Goal: Task Accomplishment & Management: Manage account settings

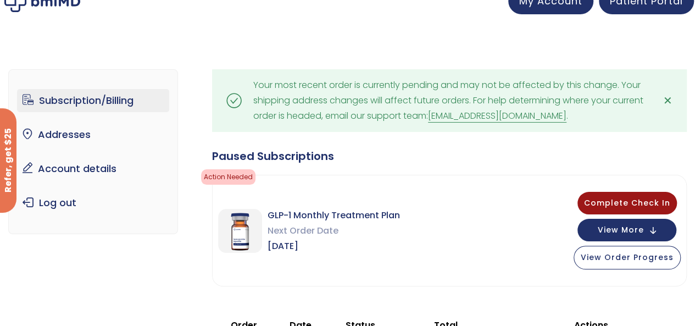
scroll to position [19, 0]
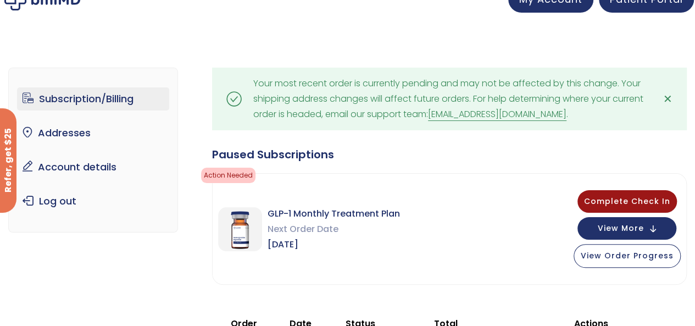
click at [530, 113] on link "[EMAIL_ADDRESS][DOMAIN_NAME]" at bounding box center [497, 114] width 138 height 13
drag, startPoint x: 569, startPoint y: 112, endPoint x: 468, endPoint y: 124, distance: 101.8
click at [468, 124] on div ".path{fill:none;stroke:#000;stroke-miterlimit:10;stroke-width:1.5px;} Your most…" at bounding box center [449, 99] width 475 height 63
copy div "[EMAIL_ADDRESS][DOMAIN_NAME] ."
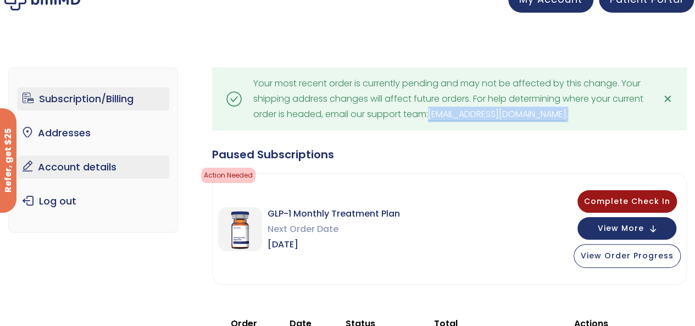
click at [115, 176] on link "Account details" at bounding box center [93, 166] width 152 height 23
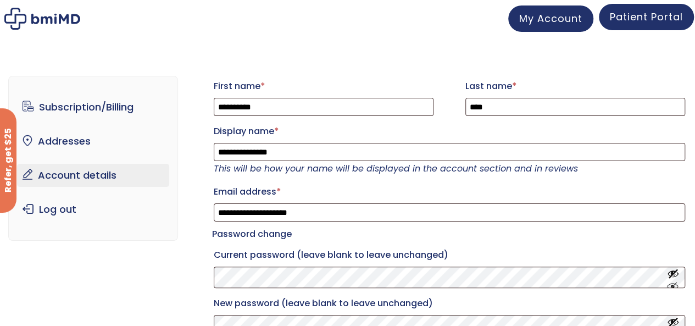
click at [615, 25] on link "Patient Portal" at bounding box center [646, 17] width 95 height 26
